Goal: Transaction & Acquisition: Purchase product/service

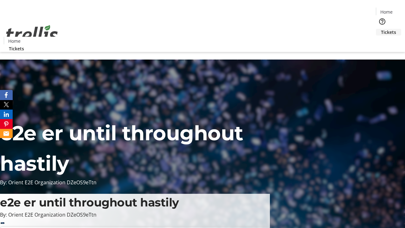
click at [381, 29] on span "Tickets" at bounding box center [388, 32] width 15 height 7
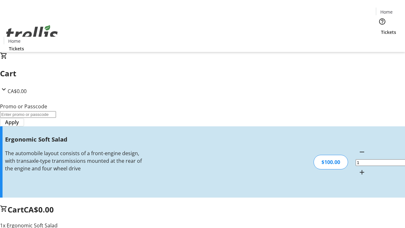
type input "FREE"
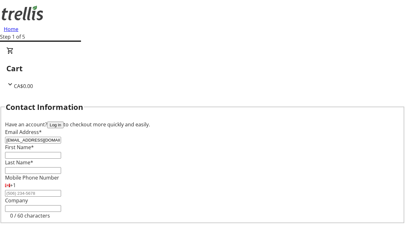
type input "[EMAIL_ADDRESS][DOMAIN_NAME]"
type input "Carmella"
type input "[PERSON_NAME]"
